Goal: Information Seeking & Learning: Understand process/instructions

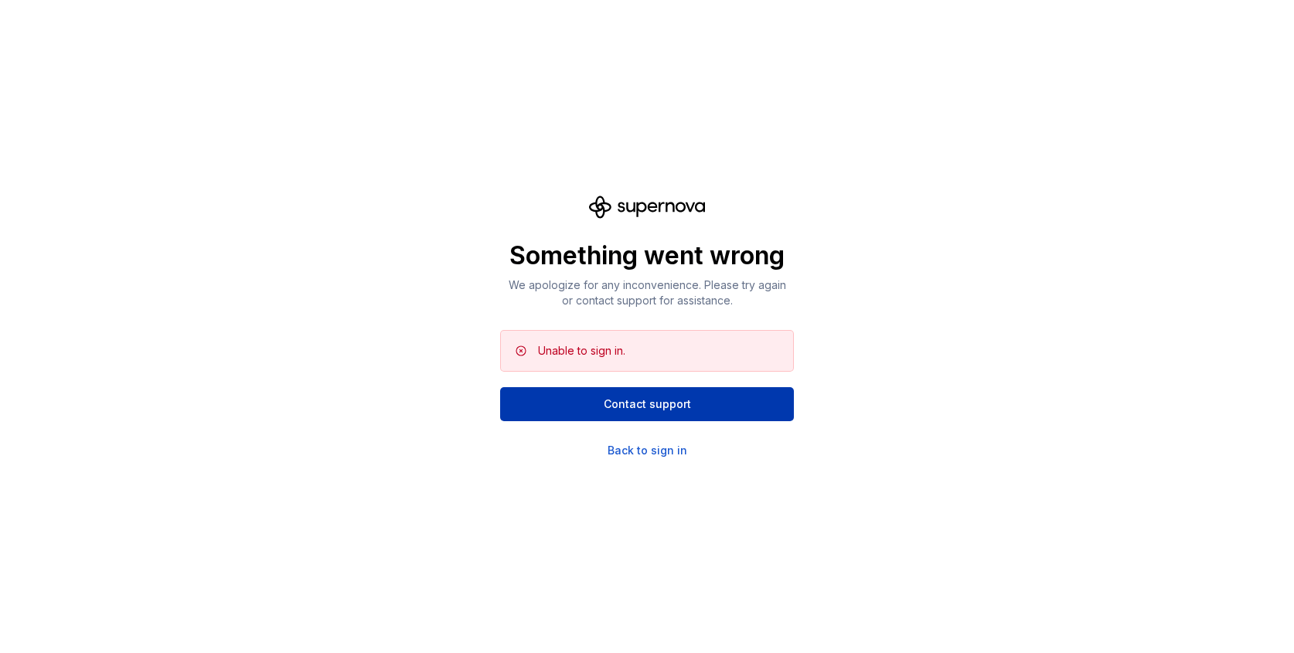
click at [637, 407] on span "Contact support" at bounding box center [647, 404] width 87 height 15
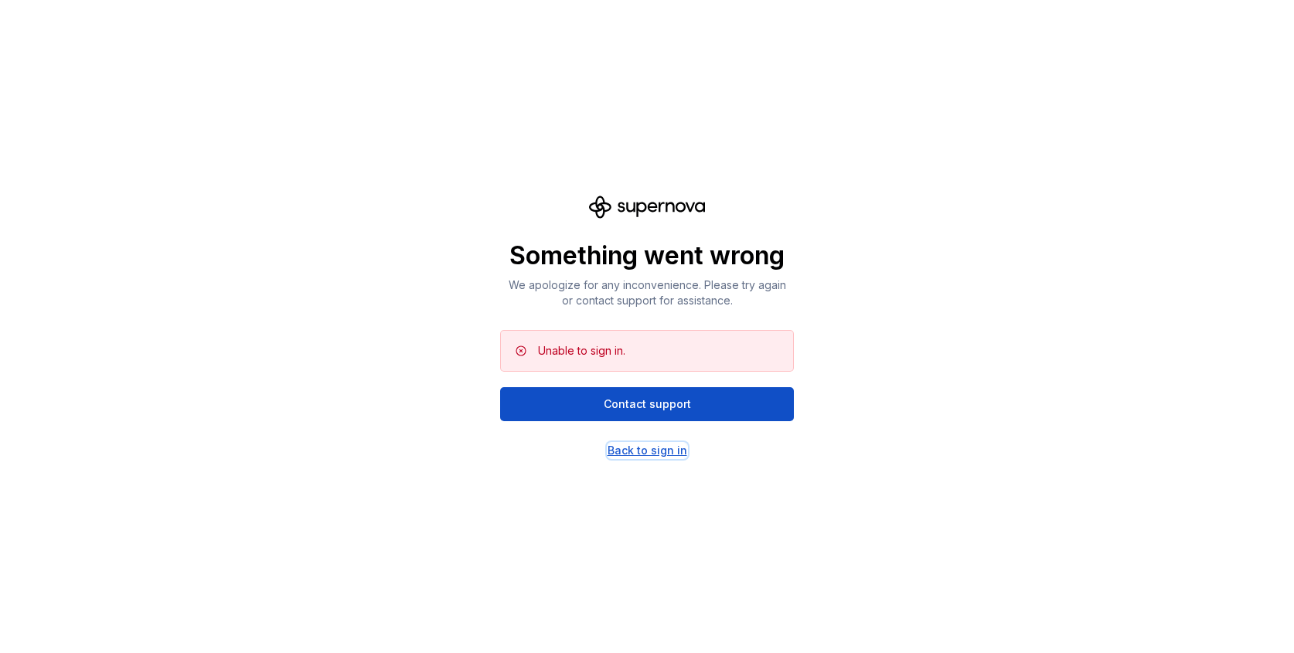
click at [652, 454] on div "Back to sign in" at bounding box center [648, 450] width 80 height 15
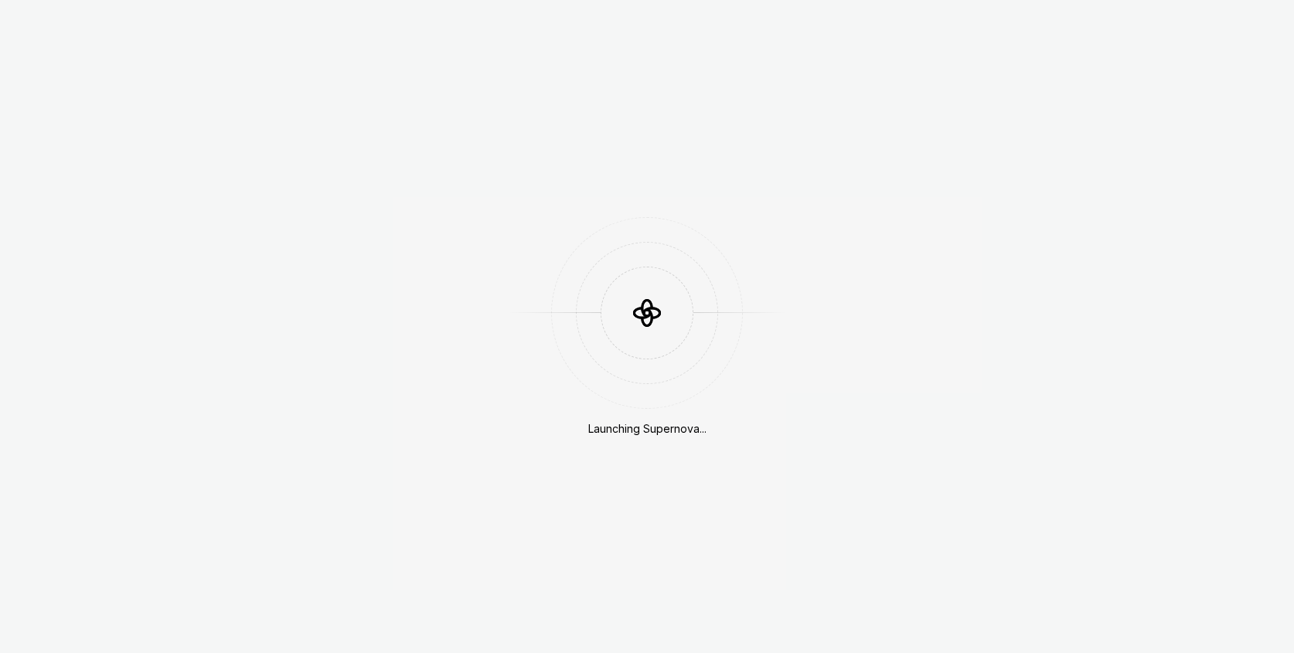
scroll to position [441, 0]
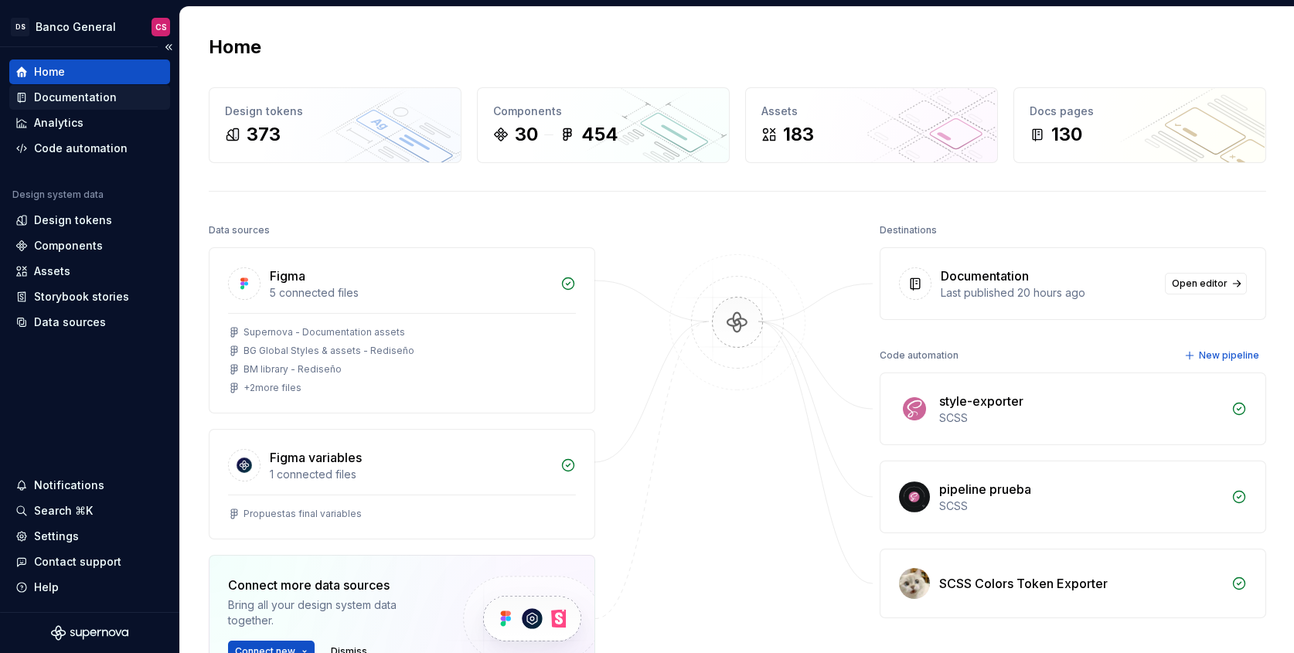
click at [93, 98] on div "Documentation" at bounding box center [75, 97] width 83 height 15
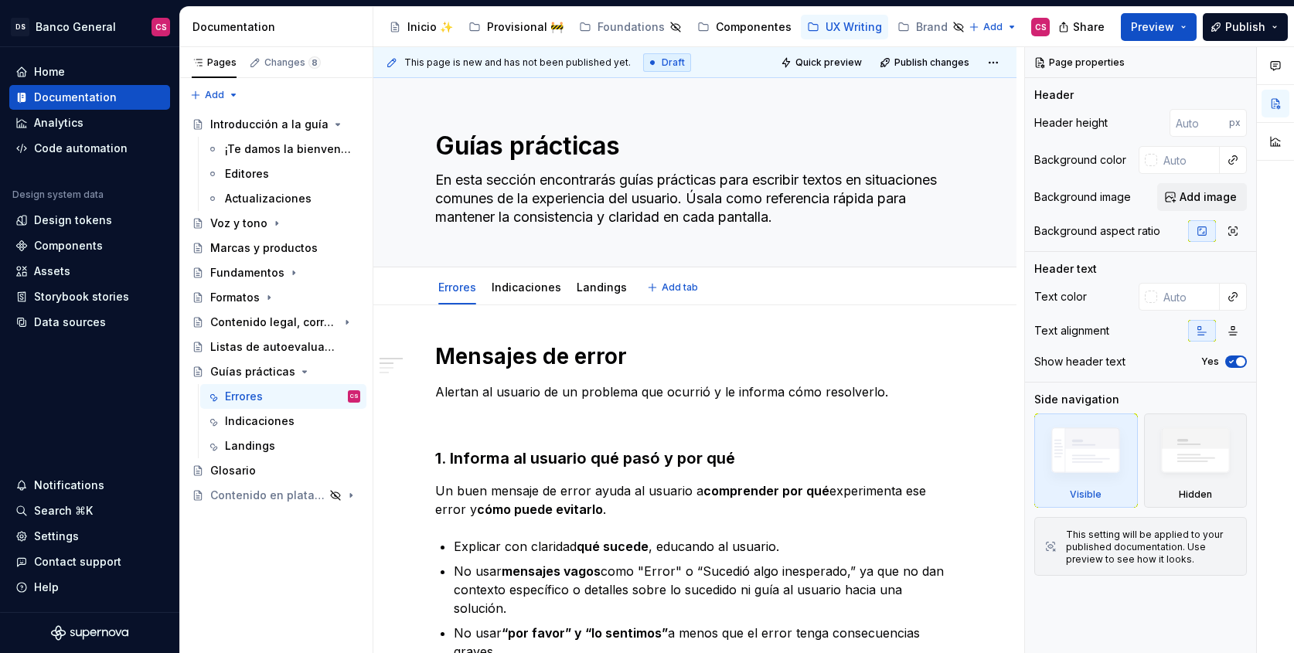
type textarea "*"
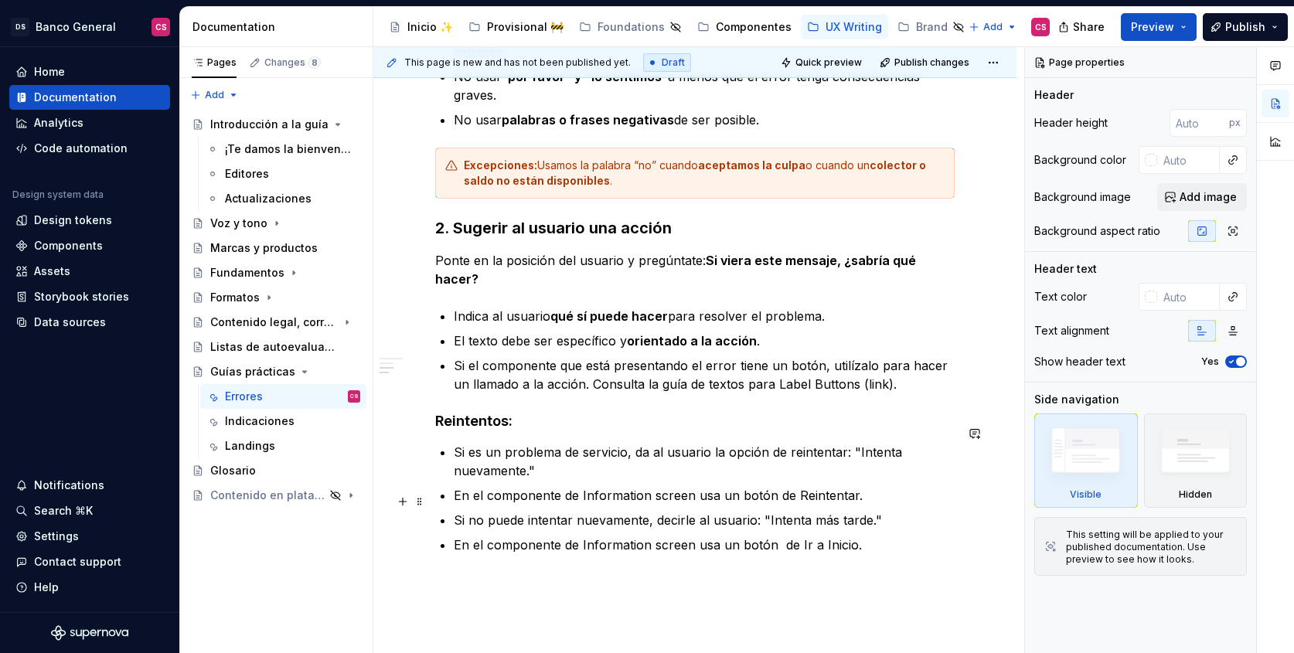
scroll to position [671, 0]
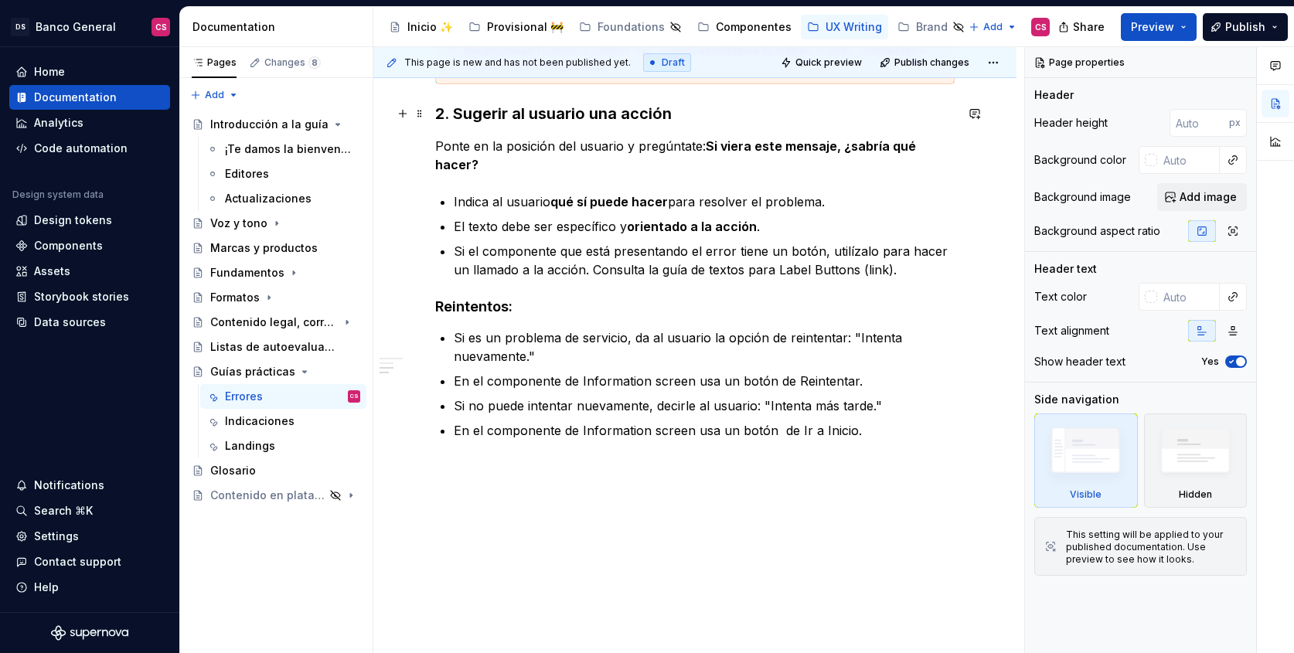
click at [631, 112] on h3 "2. Sugerir al usuario una acción" at bounding box center [695, 114] width 520 height 22
click at [631, 112] on div "Mensajes de error Alertan al usuario de un problema que ocurrió y le informa có…" at bounding box center [695, 64] width 520 height 787
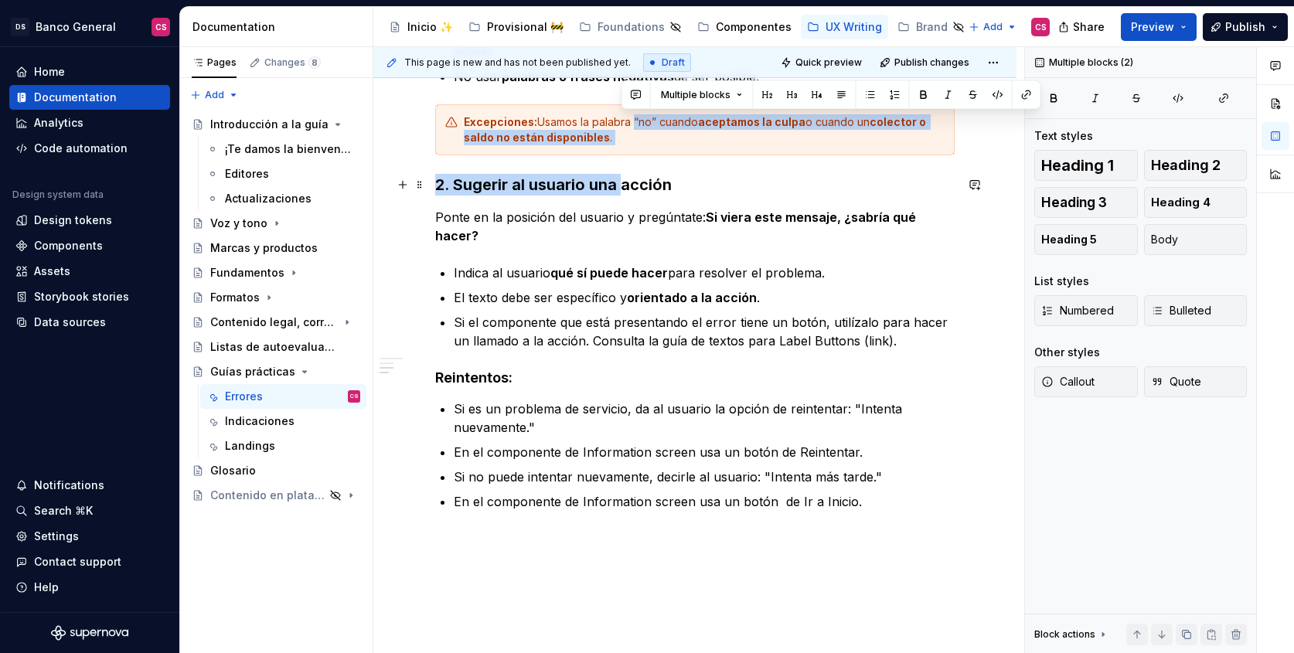
click at [612, 182] on h3 "2. Sugerir al usuario una acción" at bounding box center [695, 185] width 520 height 22
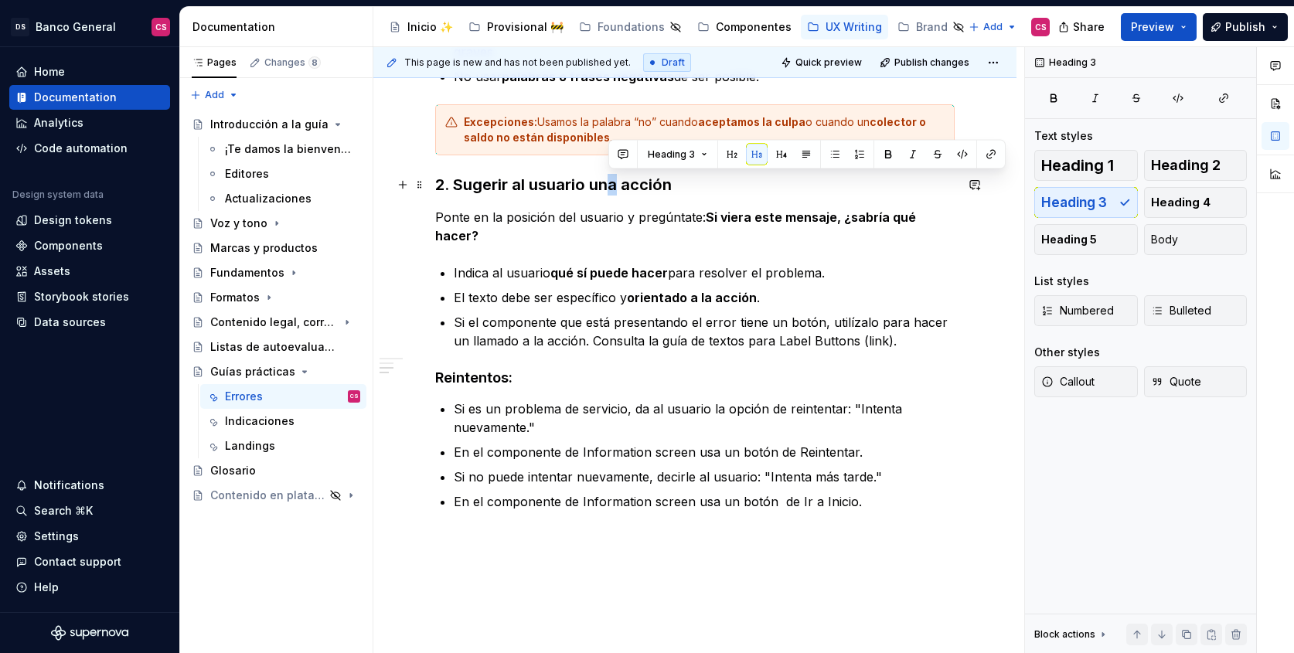
click at [616, 183] on h3 "2. Sugerir al usuario una acción" at bounding box center [695, 185] width 520 height 22
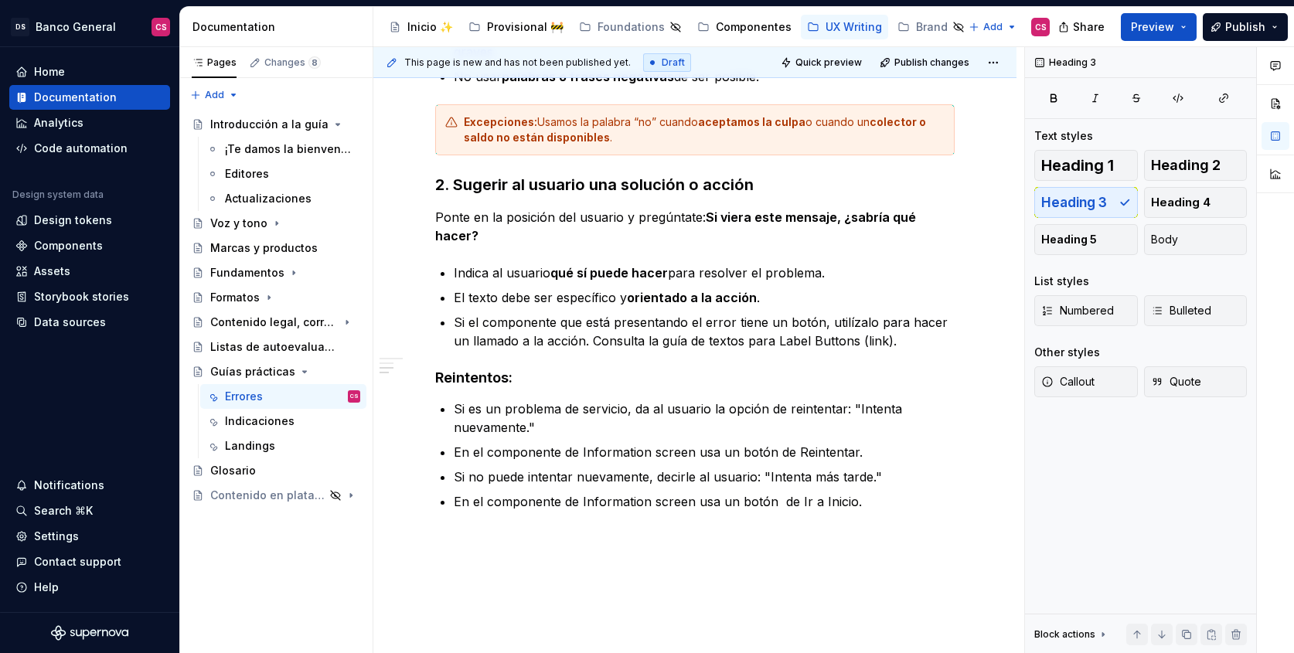
click at [533, 288] on p "El texto debe ser específico y orientado a la acción ." at bounding box center [704, 297] width 501 height 19
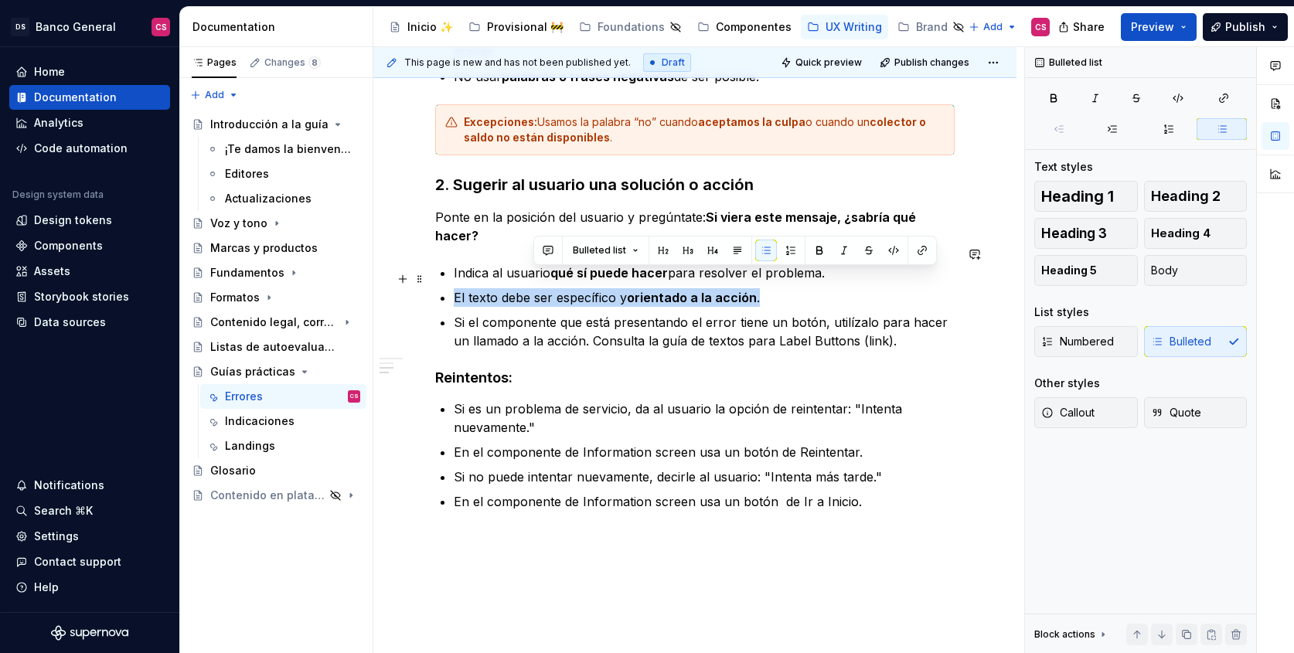
click at [533, 288] on p "El texto debe ser específico y orientado a la acción ." at bounding box center [704, 297] width 501 height 19
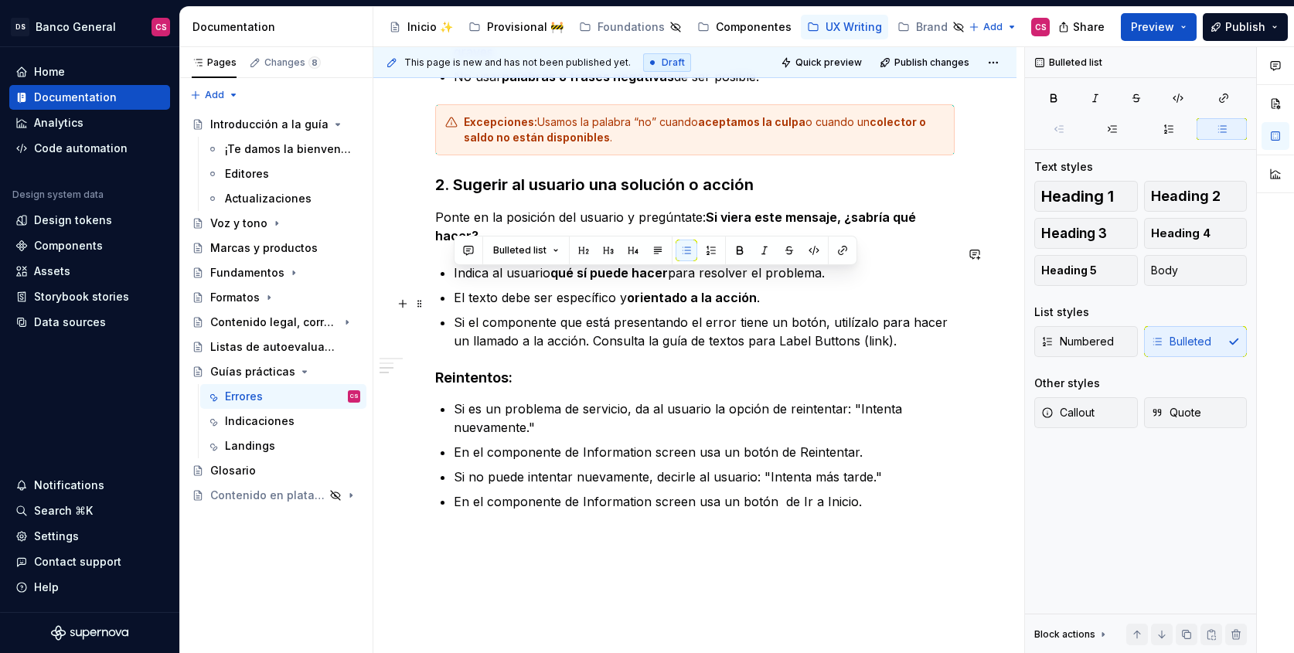
click at [559, 319] on p "Si el componente que está presentando el error tiene un botón, utilízalo para h…" at bounding box center [704, 331] width 501 height 37
click at [483, 288] on p "El texto debe ser específico y orientado a la acción ." at bounding box center [704, 297] width 501 height 19
click at [496, 313] on p "Si el componente que está presentando el error tiene un botón, utilízalo para h…" at bounding box center [704, 331] width 501 height 37
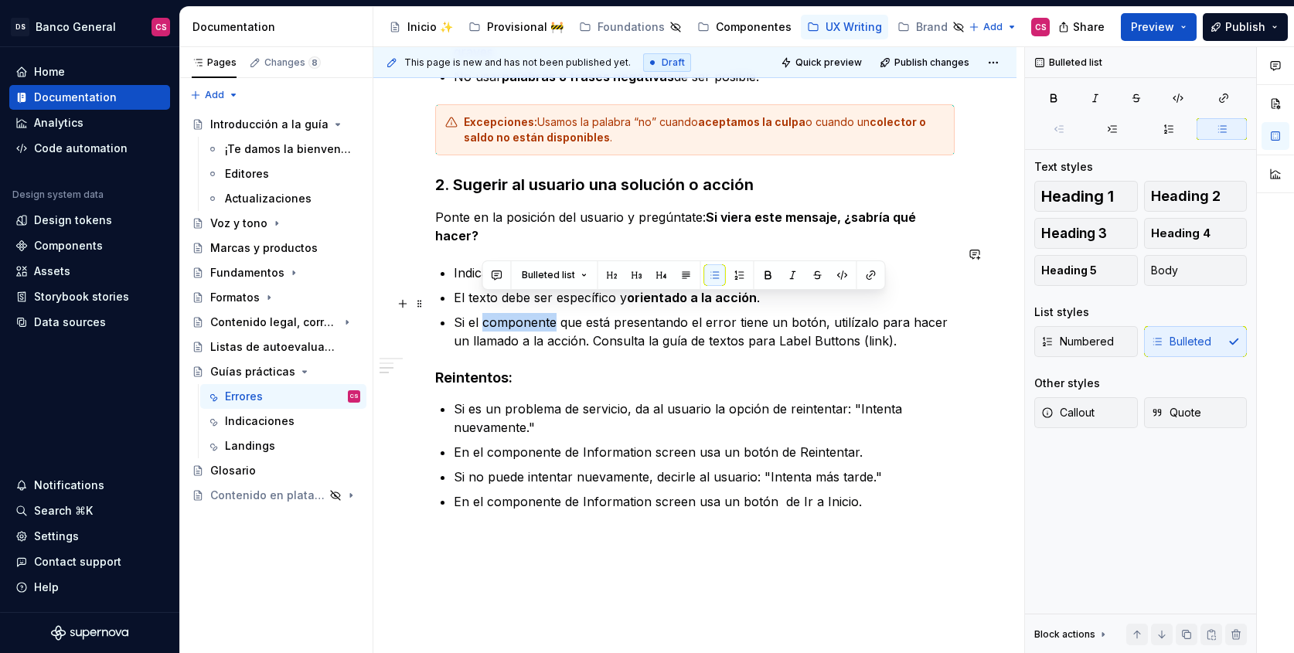
click at [496, 313] on p "Si el componente que está presentando el error tiene un botón, utilízalo para h…" at bounding box center [704, 331] width 501 height 37
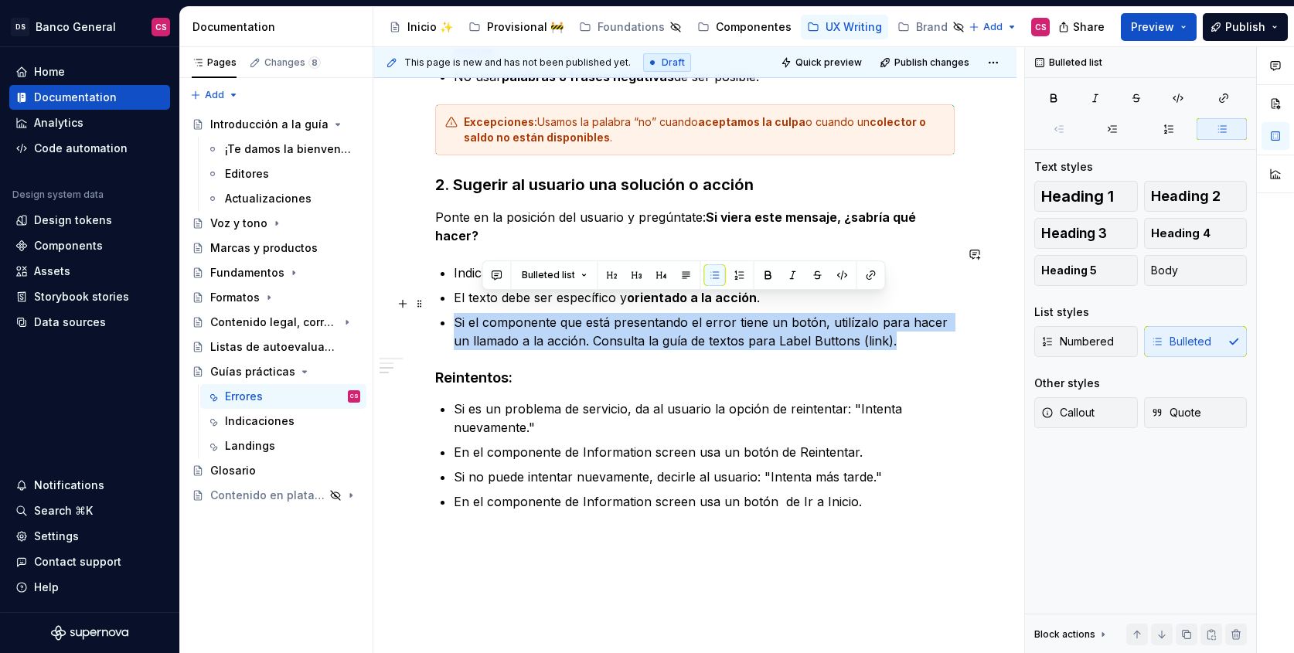
click at [496, 313] on p "Si el componente que está presentando el error tiene un botón, utilízalo para h…" at bounding box center [704, 331] width 501 height 37
click at [839, 313] on p "Si el componente que está presentando el error tiene un botón, utilízalo para h…" at bounding box center [704, 331] width 501 height 37
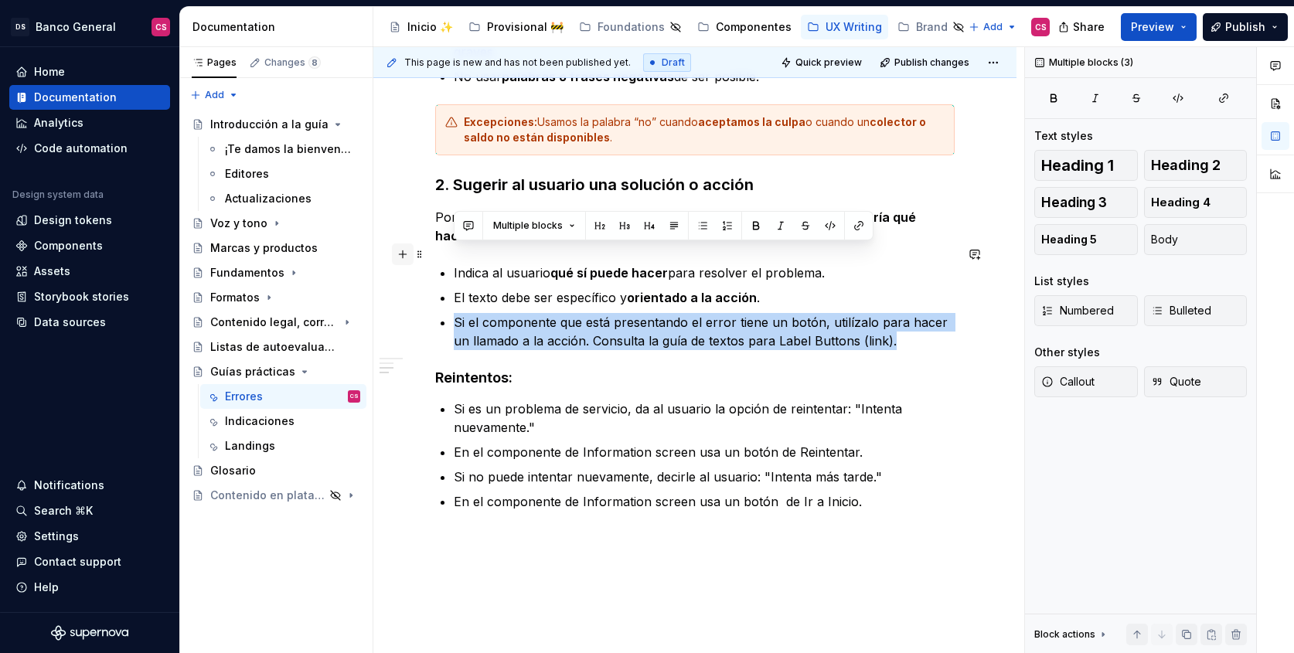
drag, startPoint x: 888, startPoint y: 479, endPoint x: 402, endPoint y: 250, distance: 537.4
click at [435, 250] on div "Mensajes de error Alertan al usuario de un problema que ocurrió y le informa có…" at bounding box center [695, 146] width 520 height 806
copy div "Indica al usuario qué sí puede hacer para resolver el problema. El texto debe s…"
click at [486, 374] on div "Mensajes de error Alertan al usuario de un problema que ocurrió y le informa có…" at bounding box center [695, 136] width 520 height 787
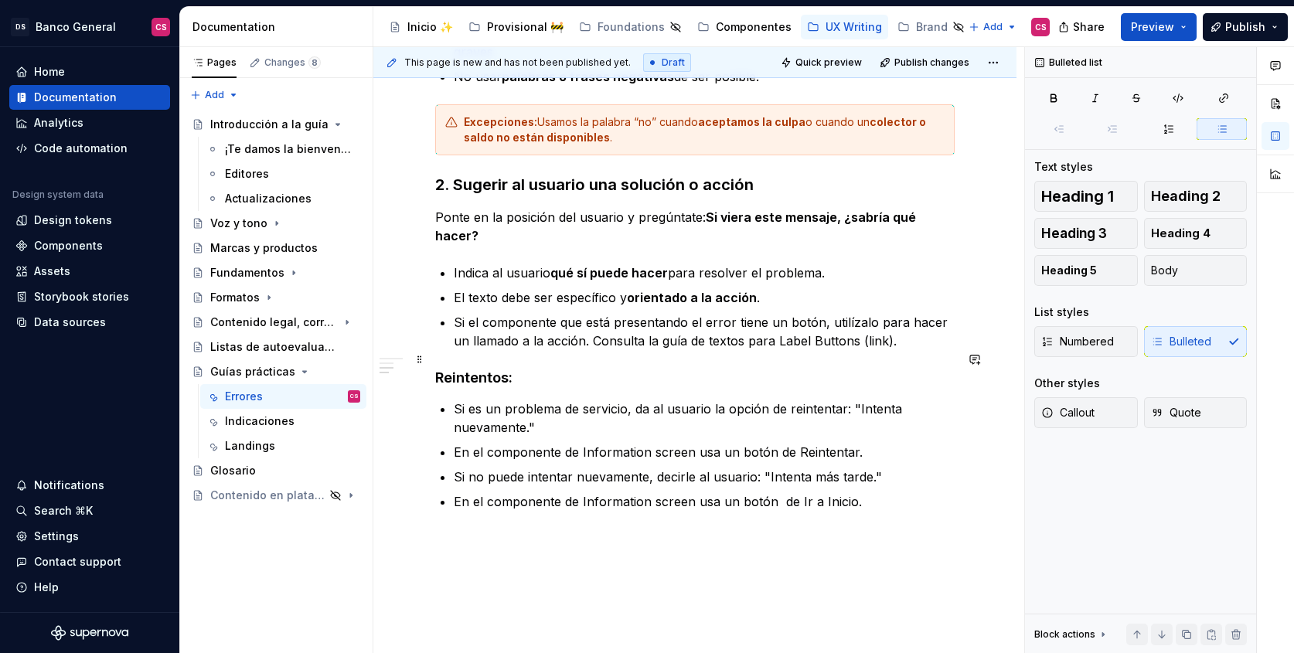
click at [475, 369] on h4 "Reintentos:" at bounding box center [695, 378] width 520 height 19
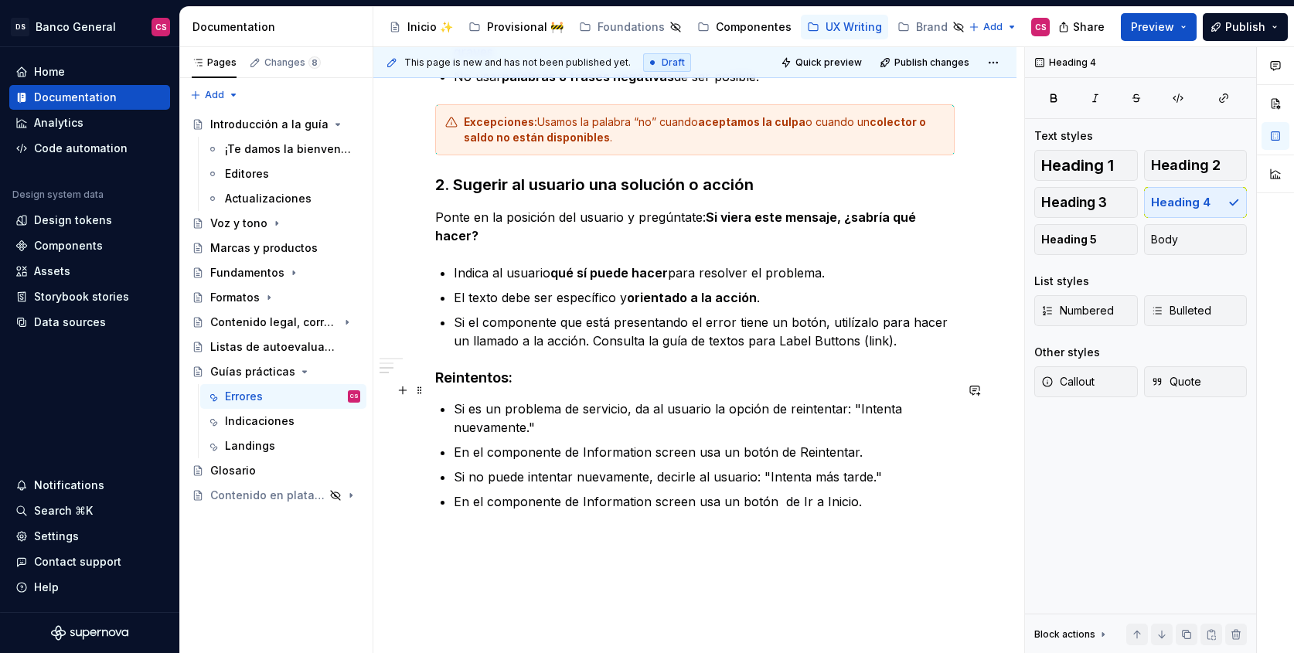
click at [458, 400] on p "Si es un problema de servicio, da al usuario la opción de reintentar: "Intenta …" at bounding box center [704, 418] width 501 height 37
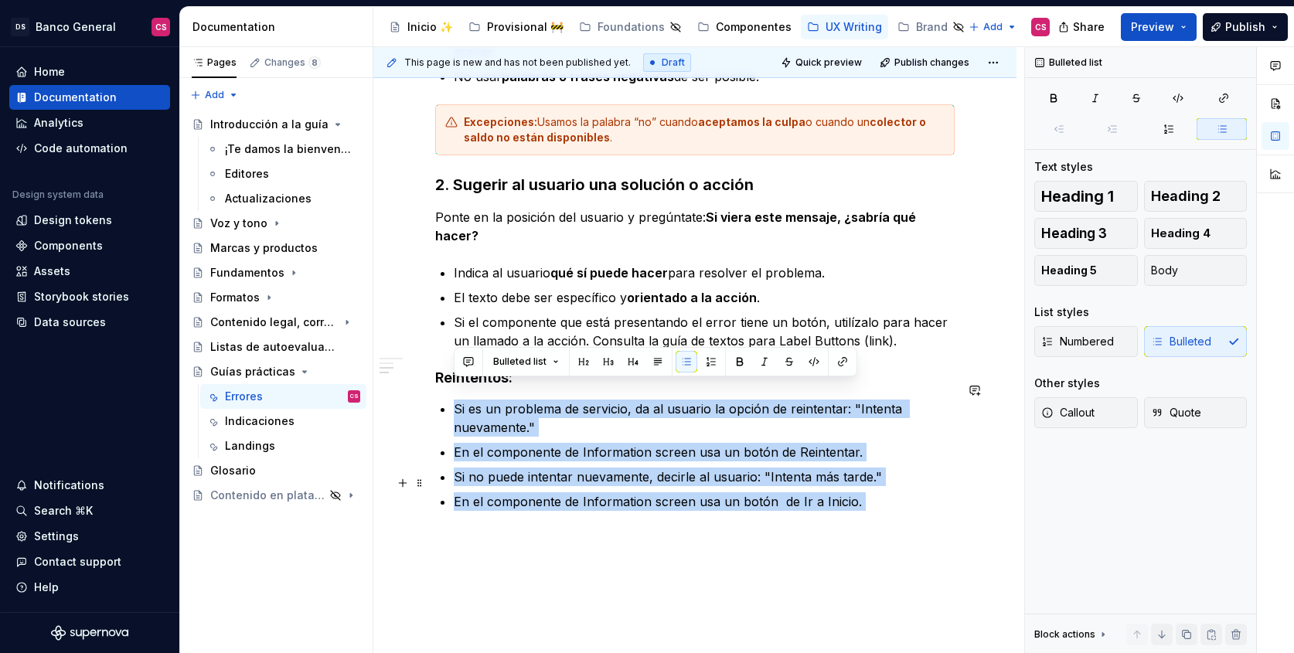
drag, startPoint x: 459, startPoint y: 390, endPoint x: 878, endPoint y: 485, distance: 429.5
click at [878, 485] on ul "Si es un problema de servicio, da al usuario la opción de reintentar: "Intenta …" at bounding box center [704, 465] width 501 height 130
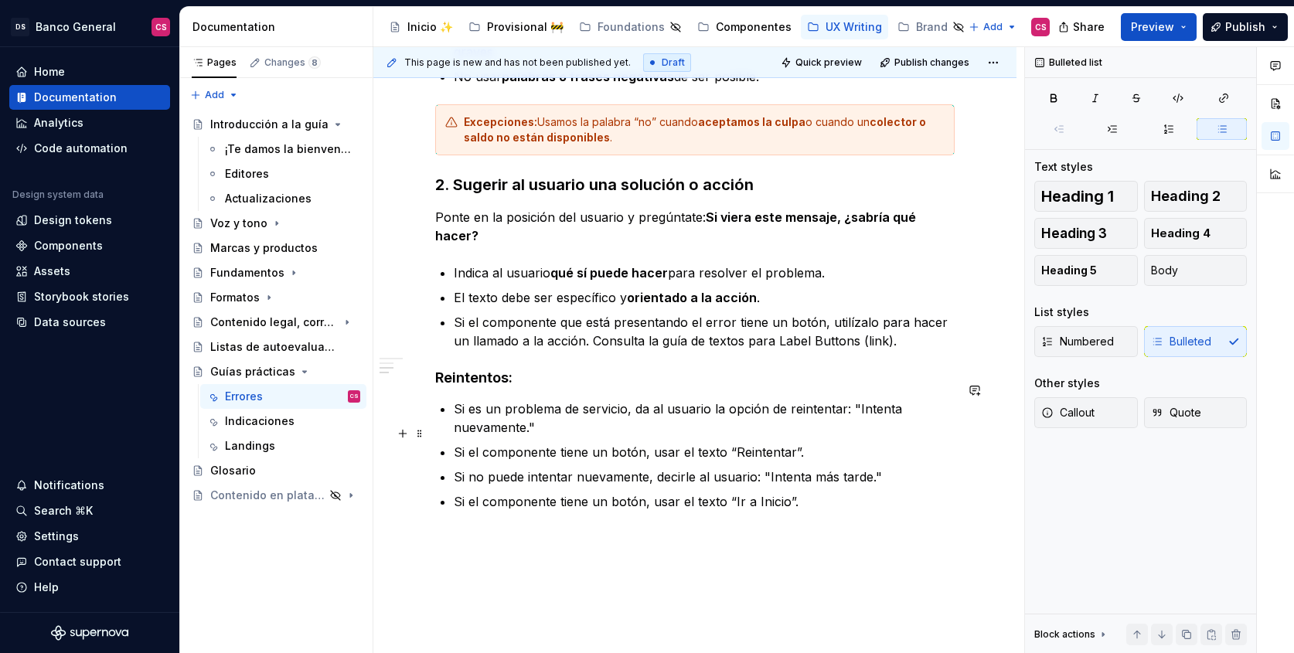
click at [454, 443] on p "Si el componente tiene un botón, usar el texto “Reintentar”." at bounding box center [704, 452] width 501 height 19
click at [455, 492] on p "Si el componente tiene un botón, usar el texto “Ir a Inicio”." at bounding box center [704, 501] width 501 height 19
click at [524, 400] on p "Si es un problema de servicio, da al usuario la opción de reintentar: "Intenta …" at bounding box center [704, 418] width 501 height 37
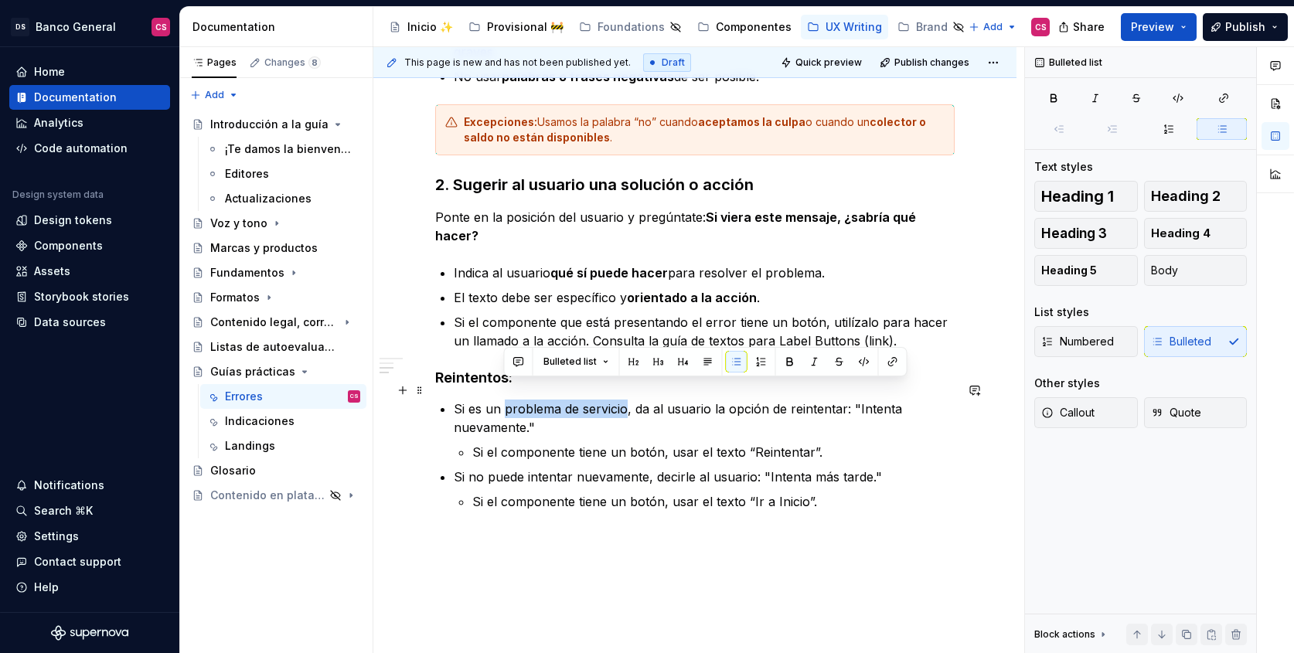
drag, startPoint x: 524, startPoint y: 391, endPoint x: 588, endPoint y: 392, distance: 63.4
click at [588, 400] on p "Si es un problema de servicio, da al usuario la opción de reintentar: "Intenta …" at bounding box center [704, 418] width 501 height 37
drag, startPoint x: 854, startPoint y: 389, endPoint x: 536, endPoint y: 413, distance: 318.7
click at [536, 413] on p "Si es un problema de servicio , da al usuario la opción de reintentar: "Intenta…" at bounding box center [704, 418] width 501 height 37
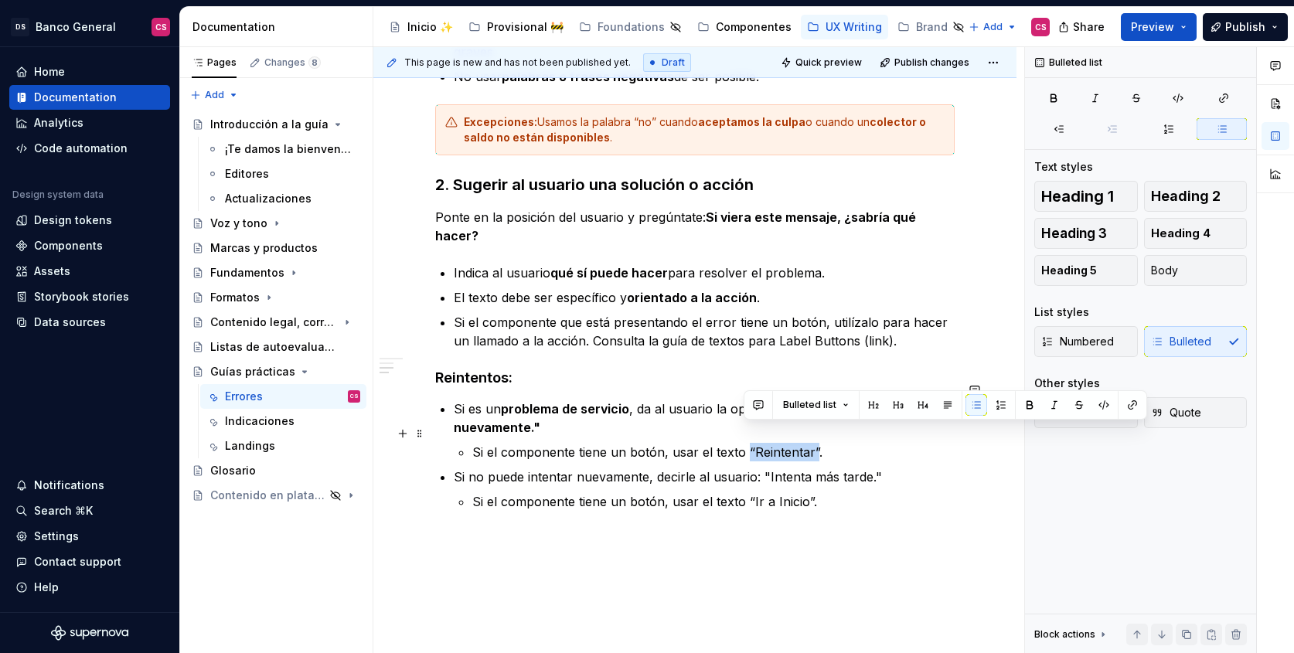
drag, startPoint x: 746, startPoint y: 431, endPoint x: 812, endPoint y: 432, distance: 65.7
click at [812, 443] on p "Si el componente tiene un botón, usar el texto “Reintentar”." at bounding box center [713, 452] width 482 height 19
click at [655, 443] on p "Si el componente tiene un botón, usar el texto “Reintentar” ." at bounding box center [713, 452] width 482 height 19
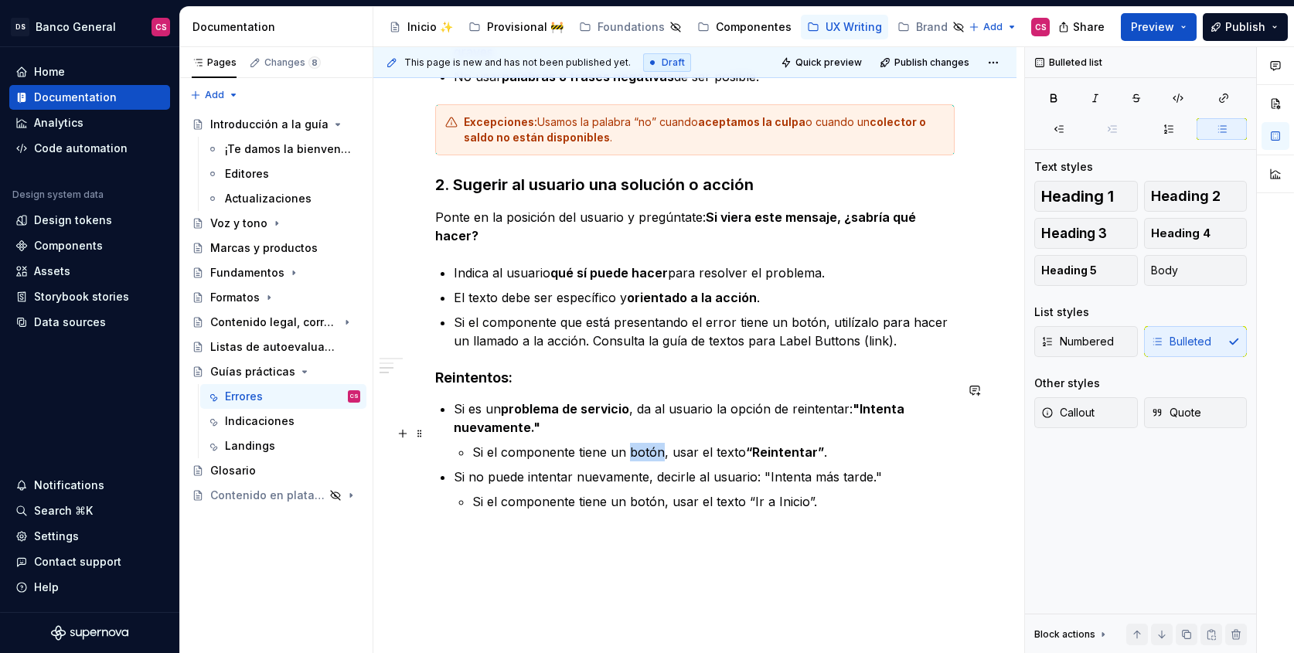
click at [655, 443] on p "Si el componente tiene un botón, usar el texto “Reintentar” ." at bounding box center [713, 452] width 482 height 19
click at [642, 492] on p "Si el componente tiene un botón, usar el texto “Ir a Inicio”." at bounding box center [713, 501] width 482 height 19
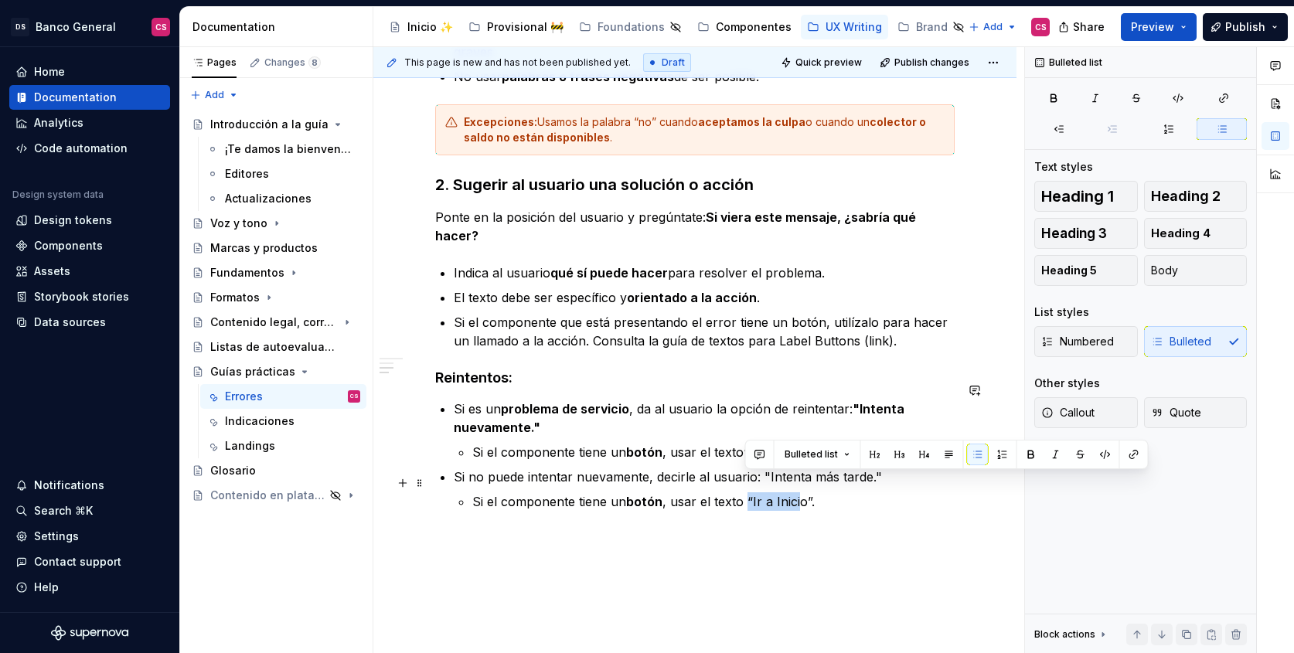
drag, startPoint x: 746, startPoint y: 482, endPoint x: 795, endPoint y: 482, distance: 48.7
click at [795, 492] on p "Si el componente tiene un botón , usar el texto “Ir a Inicio”." at bounding box center [713, 501] width 482 height 19
click at [752, 492] on p "Si el componente tiene un botón , usar el texto “Ir a Inicio”." at bounding box center [713, 501] width 482 height 19
drag, startPoint x: 751, startPoint y: 483, endPoint x: 801, endPoint y: 479, distance: 50.4
click at [801, 492] on p "Si el componente tiene un botón , usar el texto “Ir a Inicio”." at bounding box center [713, 501] width 482 height 19
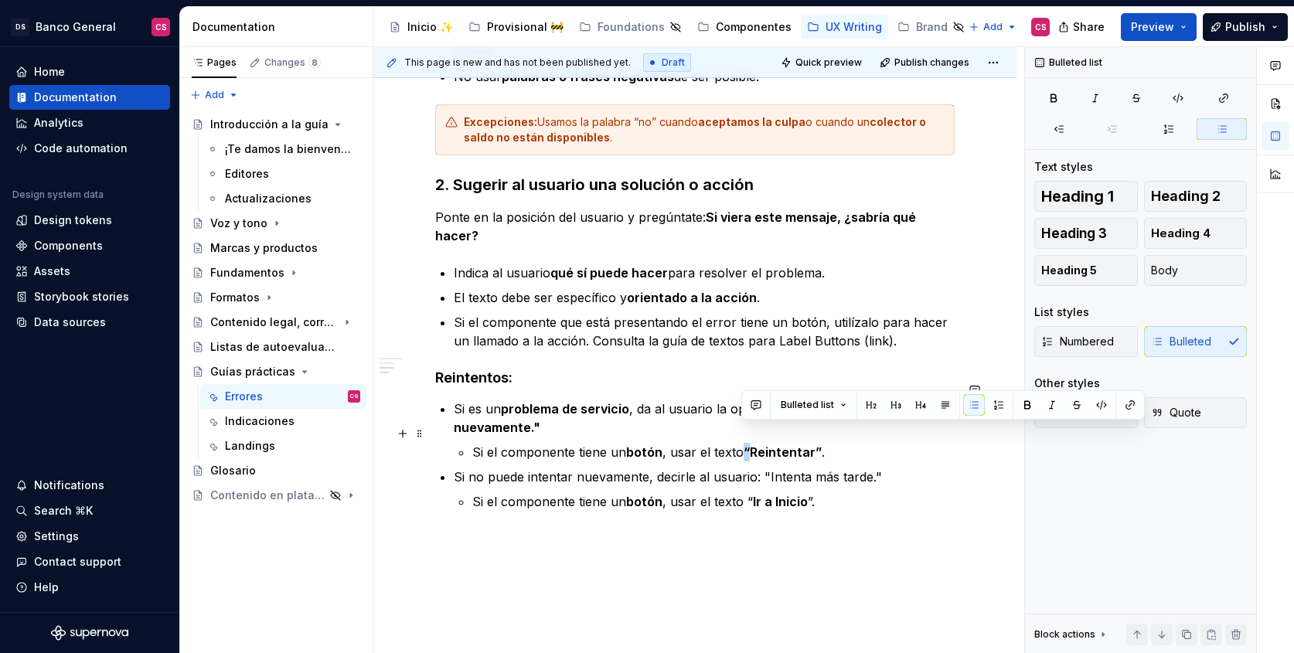
drag, startPoint x: 741, startPoint y: 428, endPoint x: 749, endPoint y: 430, distance: 7.9
click at [749, 443] on p "Si el componente tiene un botón , usar el texto “Reintentar” ." at bounding box center [713, 452] width 482 height 19
drag, startPoint x: 812, startPoint y: 432, endPoint x: 826, endPoint y: 434, distance: 14.8
click at [826, 443] on p "Si el componente tiene un botón , usar el texto “ Reintentar” ." at bounding box center [713, 452] width 482 height 19
click at [605, 443] on p "Si el componente tiene un botón , usar el texto “ Reintentar ”." at bounding box center [713, 452] width 482 height 19
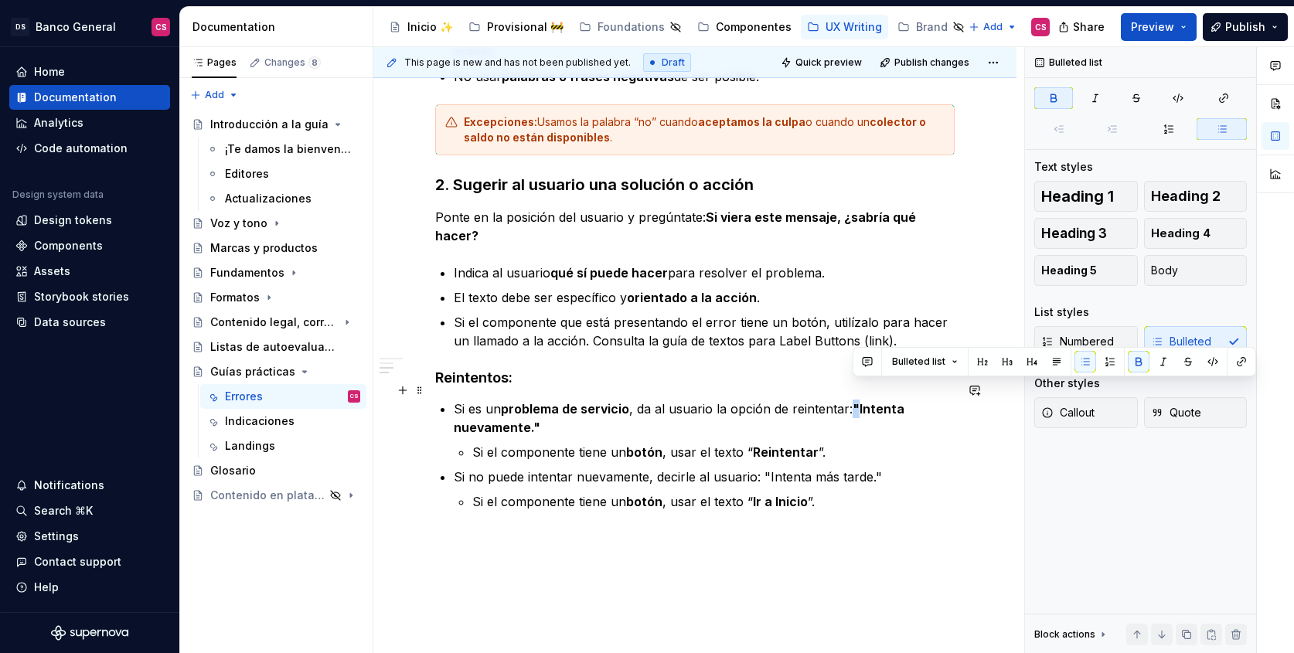
click at [859, 401] on strong ""Intenta nuevamente."" at bounding box center [681, 418] width 454 height 34
drag, startPoint x: 530, startPoint y: 407, endPoint x: 574, endPoint y: 414, distance: 43.8
click at [574, 414] on p "Si es un problema de servicio , da al usuario la opción de reintentar: " Intent…" at bounding box center [704, 418] width 501 height 37
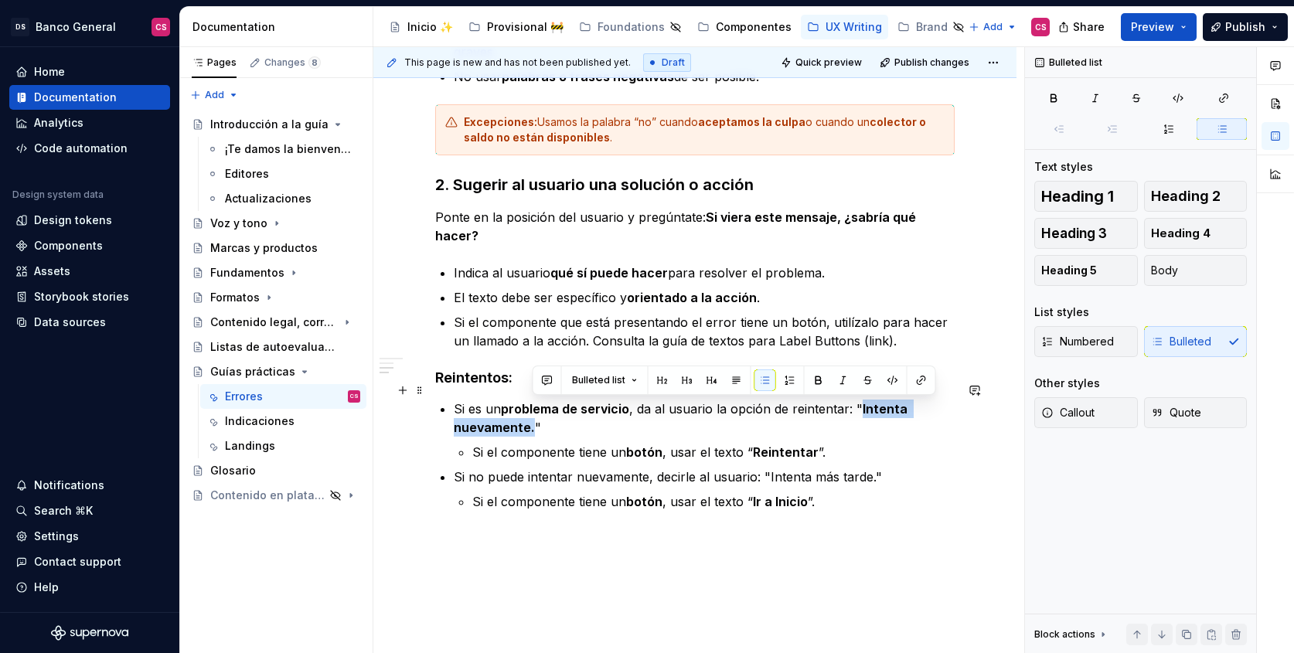
click at [598, 412] on p "Si es un problema de servicio , da al usuario la opción de reintentar: " Intent…" at bounding box center [704, 418] width 501 height 37
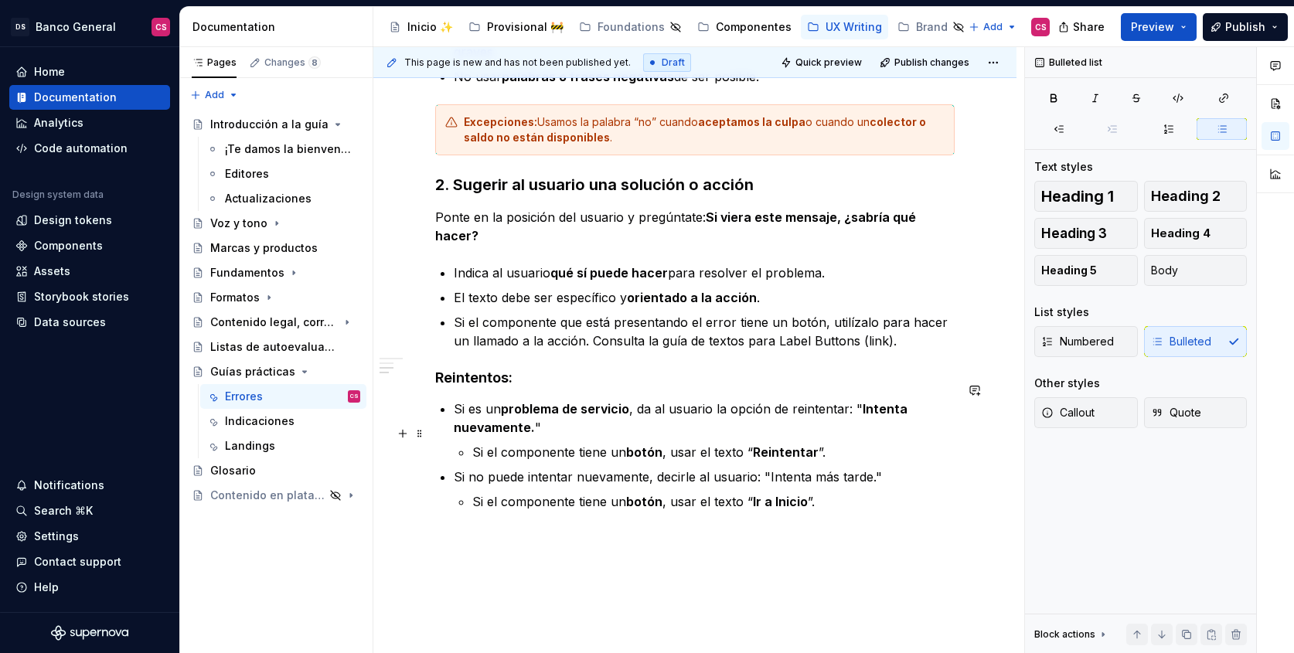
click at [852, 443] on p "Si el componente tiene un botón , usar el texto “ Reintentar ”." at bounding box center [713, 452] width 482 height 19
click at [471, 468] on p "Si no puede intentar nuevamente, decirle al usuario: "Intenta más tarde."" at bounding box center [704, 477] width 501 height 19
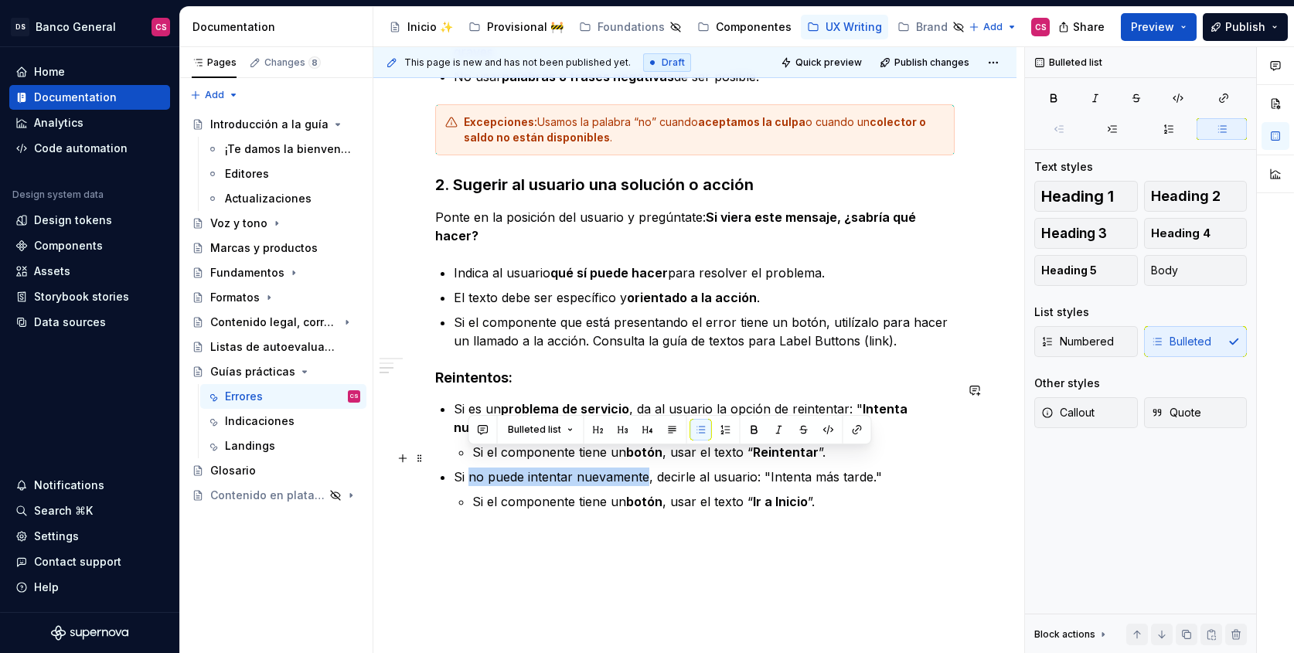
drag, startPoint x: 471, startPoint y: 462, endPoint x: 612, endPoint y: 465, distance: 140.7
click at [612, 468] on p "Si no puede intentar nuevamente, decirle al usuario: "Intenta más tarde."" at bounding box center [704, 477] width 501 height 19
click at [808, 468] on p "Si no puede intentar nuevamente , decirle al usuario: "Intenta más tarde."" at bounding box center [704, 477] width 501 height 19
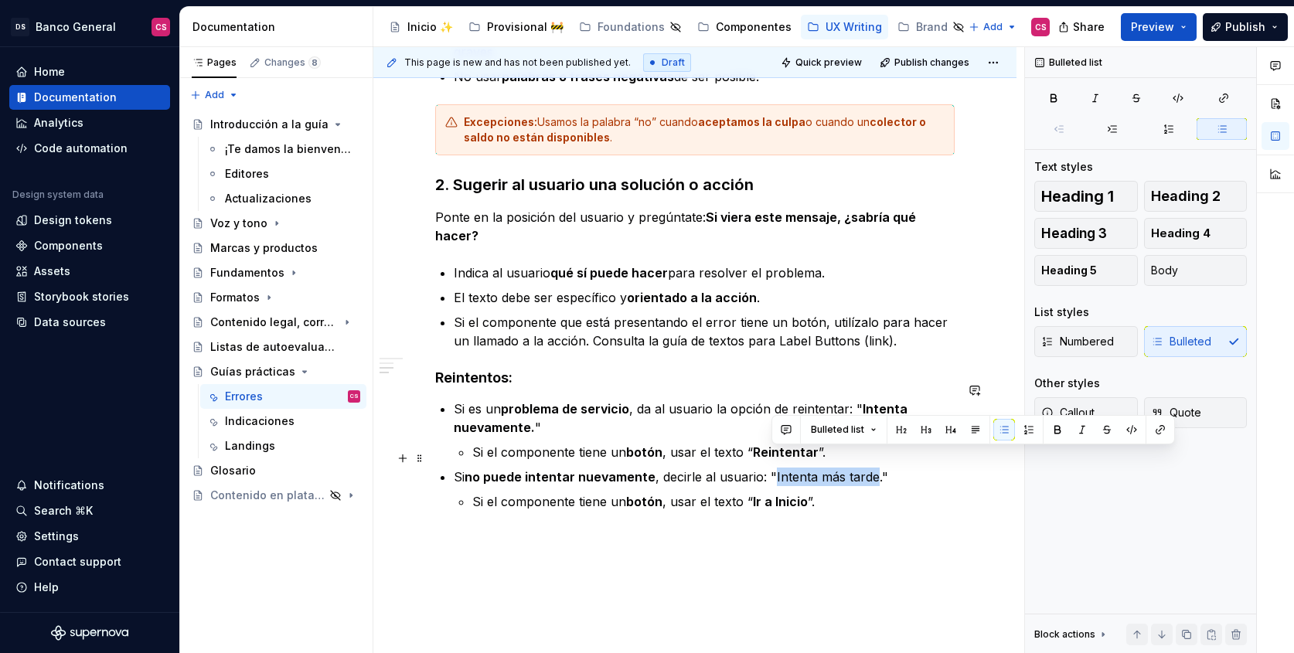
drag, startPoint x: 808, startPoint y: 458, endPoint x: 850, endPoint y: 462, distance: 41.9
click at [850, 468] on p "Si no puede intentar nuevamente , decirle al usuario: "Intenta más tarde."" at bounding box center [704, 477] width 501 height 19
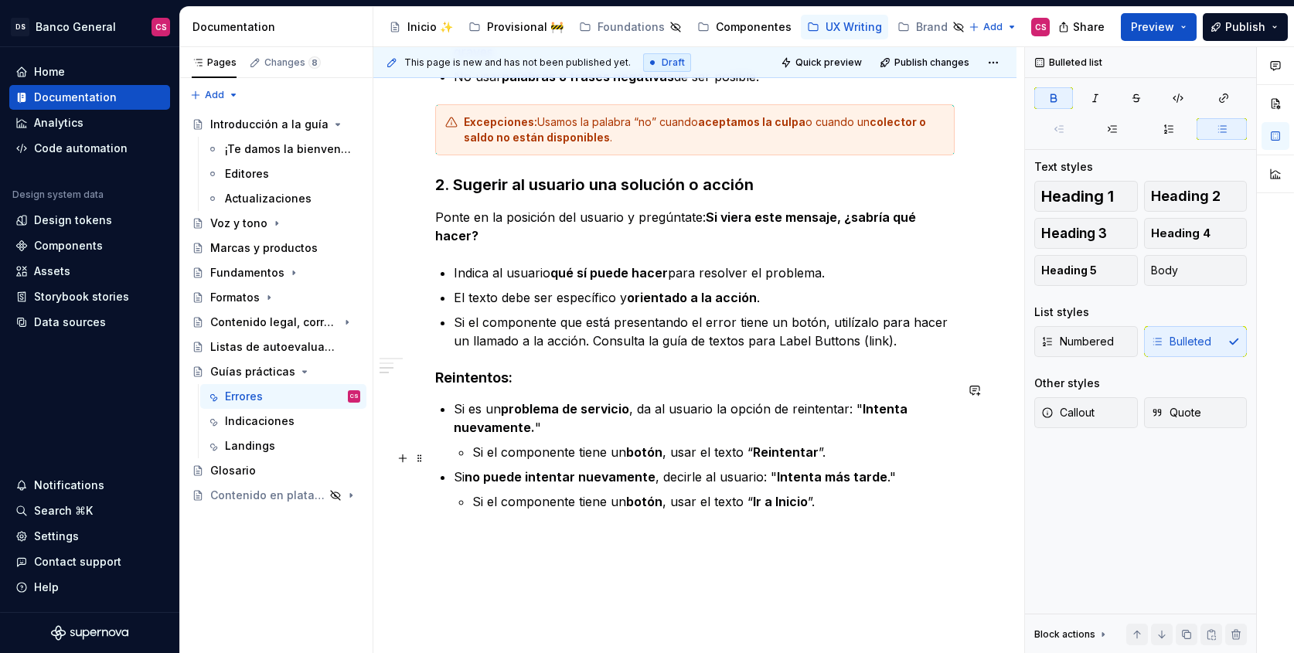
click at [476, 469] on strong "no puede intentar nuevamente" at bounding box center [560, 476] width 191 height 15
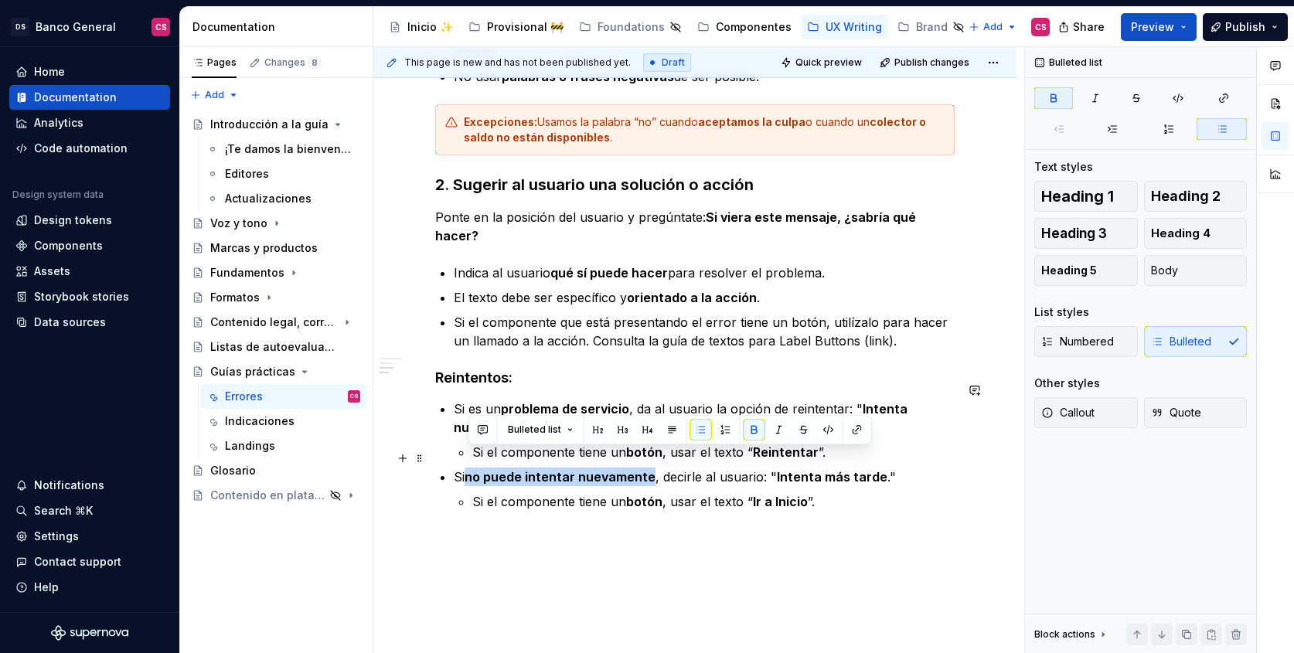
drag, startPoint x: 476, startPoint y: 457, endPoint x: 597, endPoint y: 462, distance: 120.7
click at [597, 469] on strong "no puede intentar nuevamente" at bounding box center [560, 476] width 191 height 15
click at [849, 564] on div "Mensajes de error Alertan al usuario de un problema que ocurrió y le informa có…" at bounding box center [694, 215] width 643 height 1021
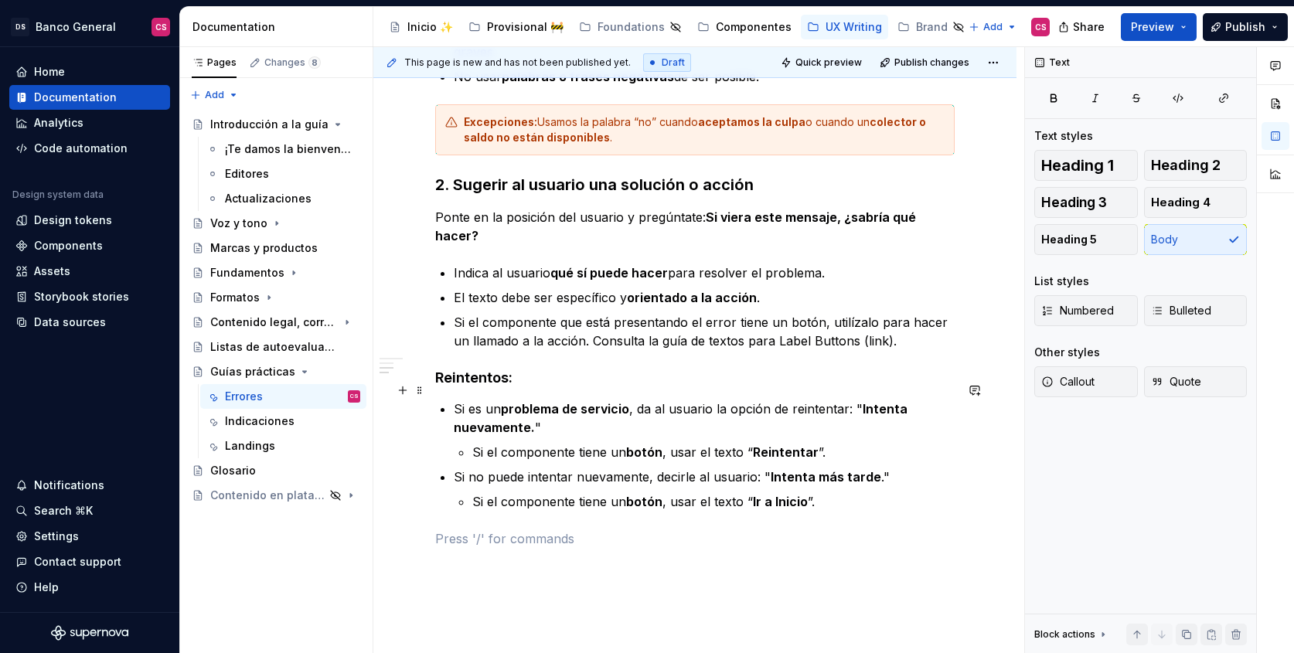
click at [523, 401] on strong "problema de servicio" at bounding box center [565, 408] width 128 height 15
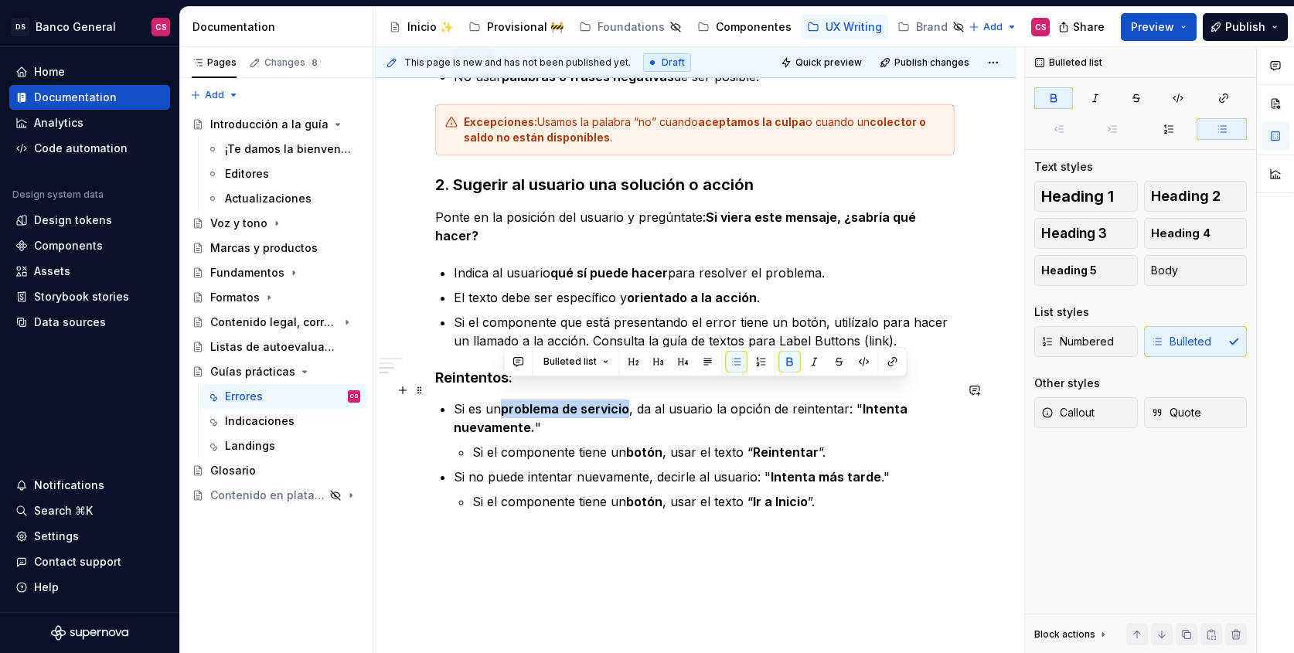
drag, startPoint x: 523, startPoint y: 388, endPoint x: 598, endPoint y: 394, distance: 75.2
click at [598, 401] on strong "problema de servicio" at bounding box center [565, 408] width 128 height 15
click at [697, 443] on p "Si el componente tiene un botón , usar el texto “ Reintentar ”." at bounding box center [713, 452] width 482 height 19
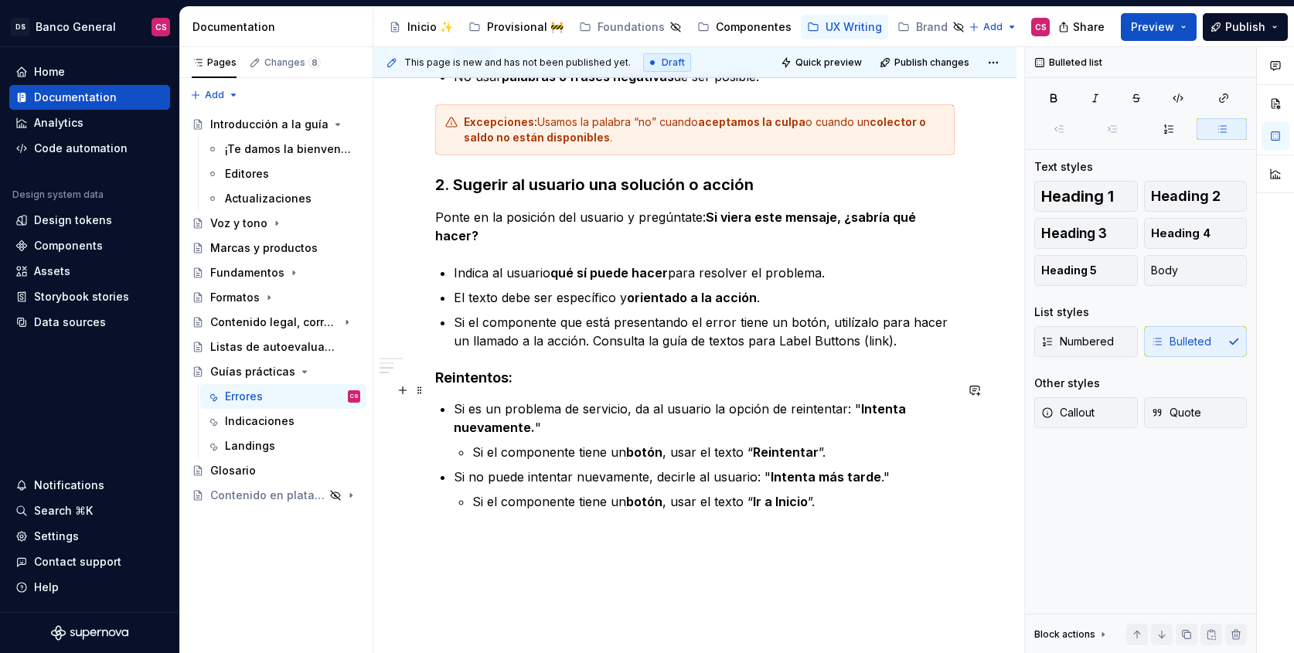
click at [609, 400] on p "Si es un problema de servicio, da al usuario la opción de reintentar: " Intenta…" at bounding box center [704, 418] width 501 height 37
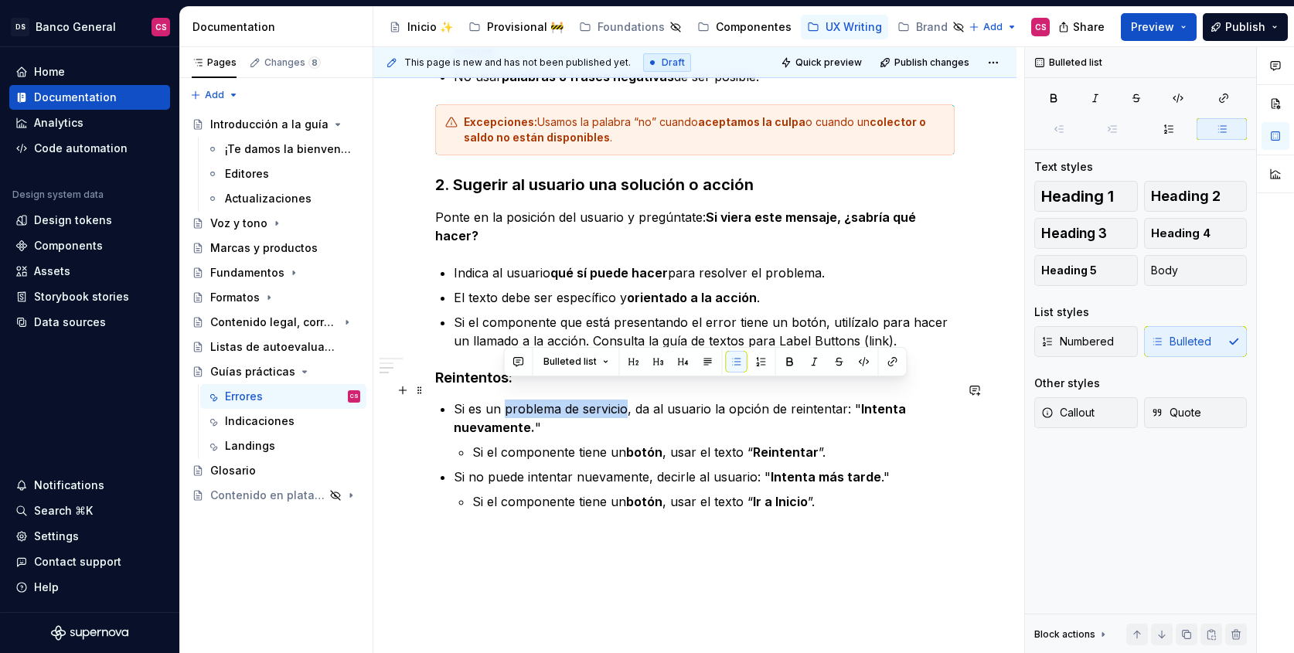
drag, startPoint x: 609, startPoint y: 390, endPoint x: 527, endPoint y: 387, distance: 82.0
click at [527, 400] on p "Si es un problema de servicio, da al usuario la opción de reintentar: " Intenta…" at bounding box center [704, 418] width 501 height 37
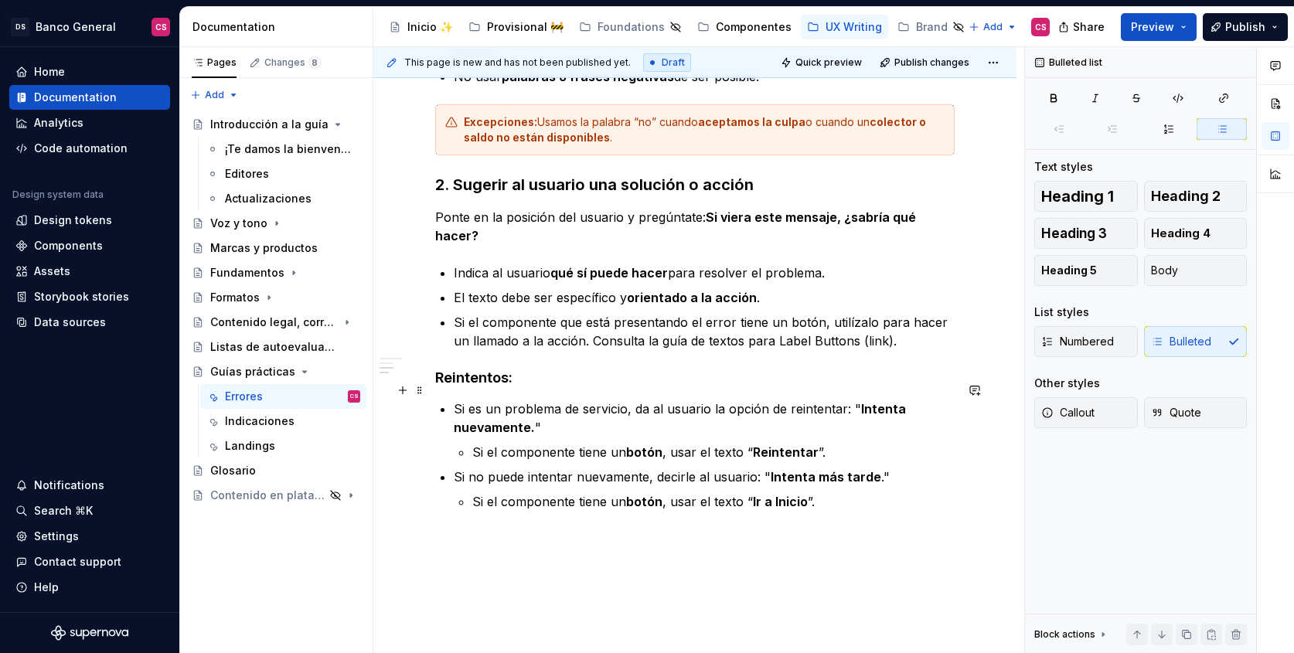
click at [639, 408] on p "Si es un problema de servicio, da al usuario la opción de reintentar: " Intenta…" at bounding box center [704, 418] width 501 height 37
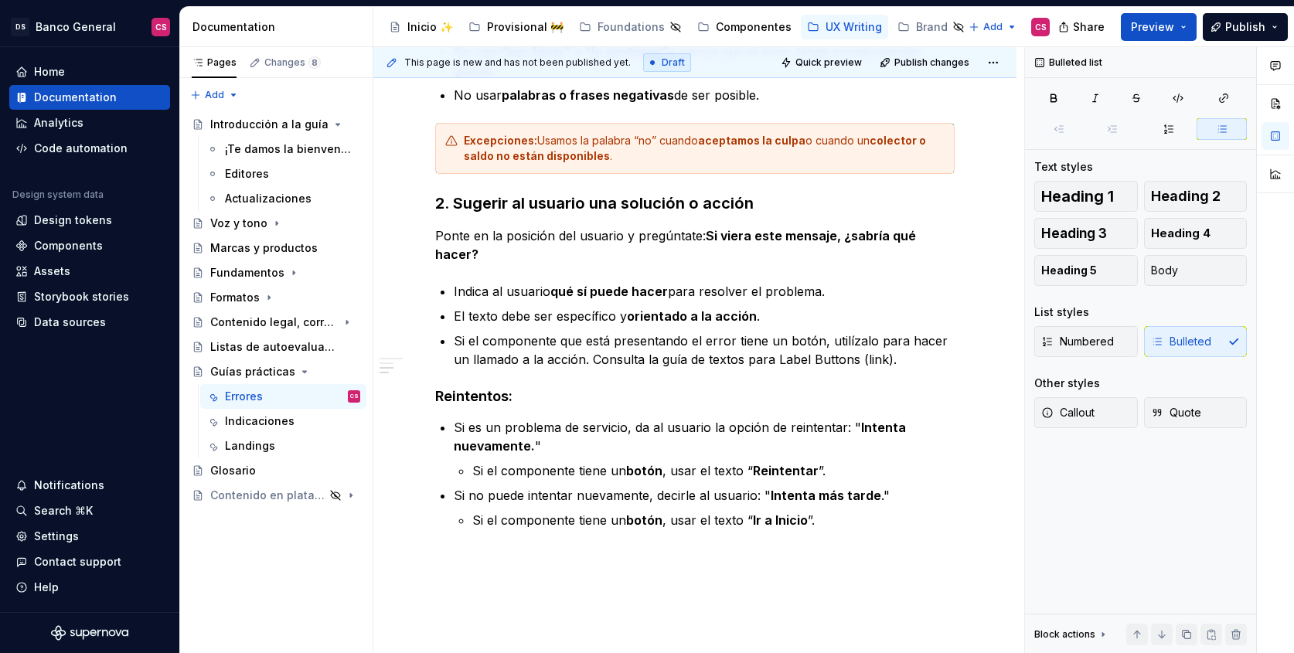
scroll to position [411, 0]
type textarea "*"
